Goal: Task Accomplishment & Management: Manage account settings

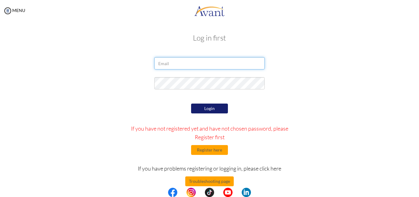
click at [212, 62] on input "email" at bounding box center [209, 63] width 110 height 12
type input "[EMAIL_ADDRESS][DOMAIN_NAME]"
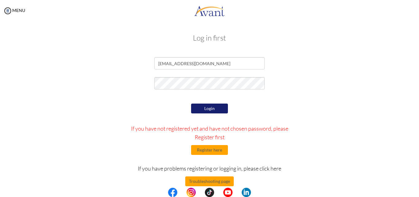
click at [211, 106] on button "Login" at bounding box center [209, 108] width 37 height 10
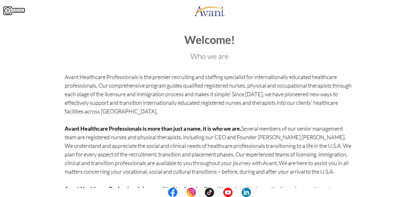
click at [8, 10] on img at bounding box center [7, 10] width 9 height 9
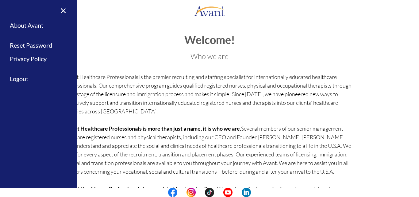
click at [131, 67] on div "Welcome! Who we are Avant Healthcare Professionals is the premier recruiting an…" at bounding box center [210, 133] width 290 height 199
click at [67, 9] on link "×" at bounding box center [59, 10] width 19 height 21
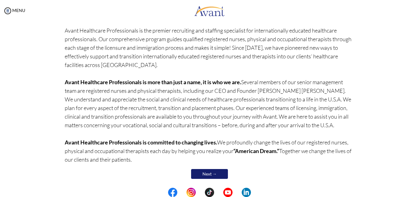
scroll to position [51, 0]
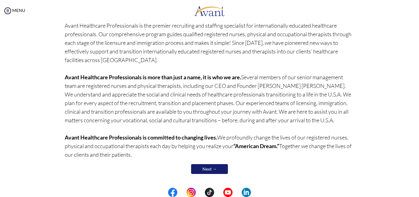
click at [203, 168] on link "Next →" at bounding box center [209, 169] width 37 height 10
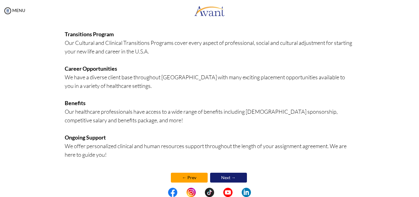
scroll to position [148, 0]
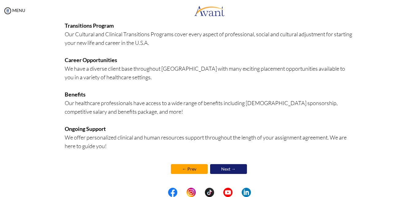
click at [232, 169] on link "Next →" at bounding box center [228, 169] width 37 height 10
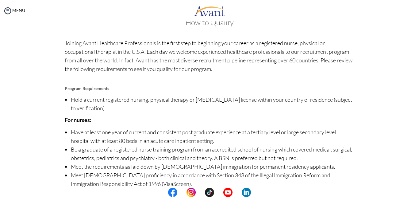
scroll to position [70, 0]
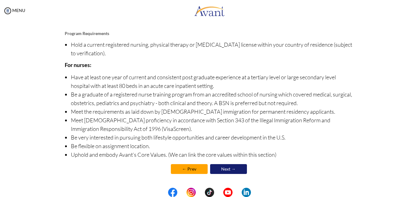
click at [231, 171] on link "Next →" at bounding box center [228, 169] width 37 height 10
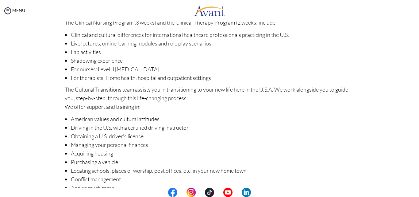
scroll to position [95, 0]
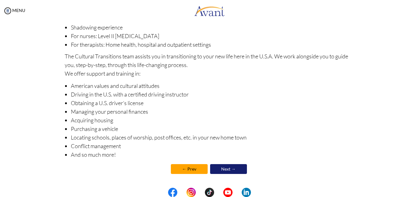
click at [227, 168] on link "Next →" at bounding box center [228, 169] width 37 height 10
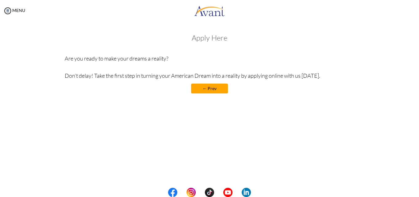
click at [207, 37] on h3 "Apply Here" at bounding box center [210, 38] width 290 height 8
click at [14, 13] on div "MENU" at bounding box center [12, 98] width 25 height 197
click at [10, 12] on img at bounding box center [7, 10] width 9 height 9
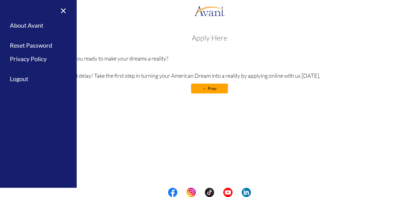
click at [219, 38] on h3 "Apply Here" at bounding box center [210, 38] width 290 height 8
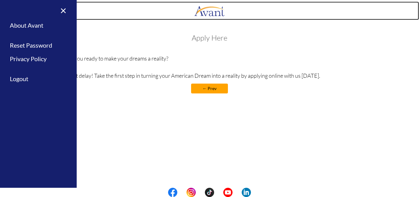
click at [206, 15] on img at bounding box center [209, 11] width 31 height 18
click at [206, 14] on img at bounding box center [209, 11] width 31 height 18
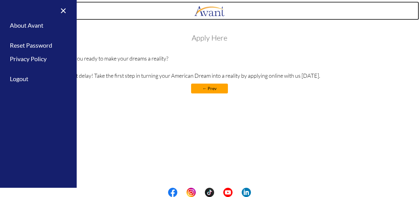
click at [203, 11] on img at bounding box center [209, 11] width 31 height 18
click at [217, 13] on img at bounding box center [209, 11] width 31 height 18
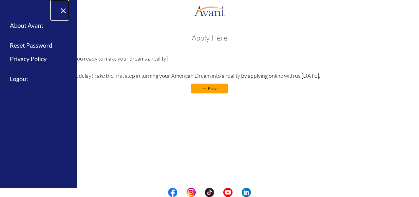
click at [66, 9] on link "×" at bounding box center [59, 10] width 19 height 21
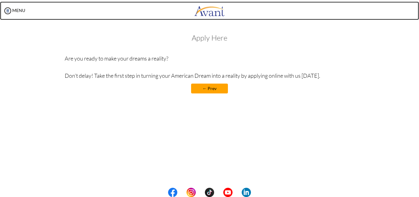
click at [209, 14] on img at bounding box center [209, 11] width 31 height 18
click at [209, 13] on img at bounding box center [209, 11] width 31 height 18
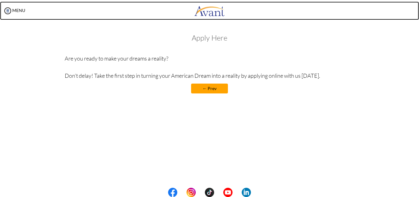
click at [209, 13] on img at bounding box center [209, 11] width 31 height 18
click at [209, 12] on img at bounding box center [209, 11] width 31 height 18
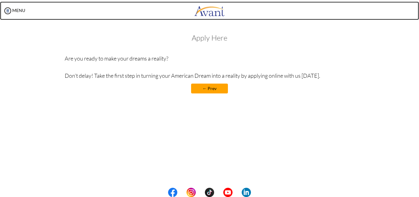
click at [209, 12] on img at bounding box center [209, 11] width 31 height 18
click at [208, 12] on img at bounding box center [209, 11] width 31 height 18
click at [218, 10] on img at bounding box center [209, 11] width 31 height 18
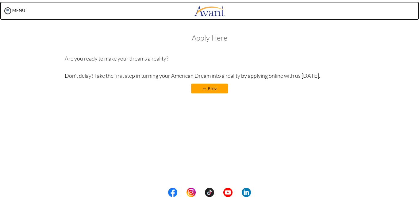
click at [218, 10] on img at bounding box center [209, 11] width 31 height 18
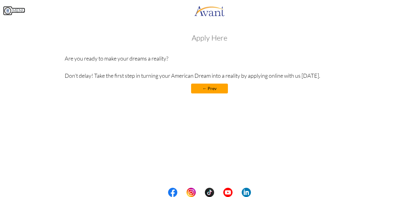
click at [10, 11] on img at bounding box center [7, 10] width 9 height 9
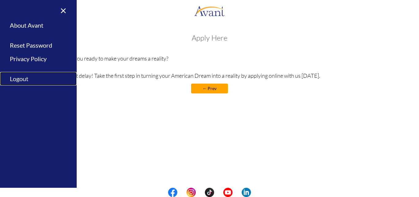
click at [24, 79] on link "Logout" at bounding box center [38, 79] width 77 height 14
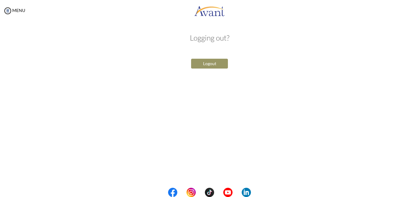
click at [217, 65] on button "Logout" at bounding box center [209, 64] width 37 height 10
